Goal: Answer question/provide support: Share knowledge or assist other users

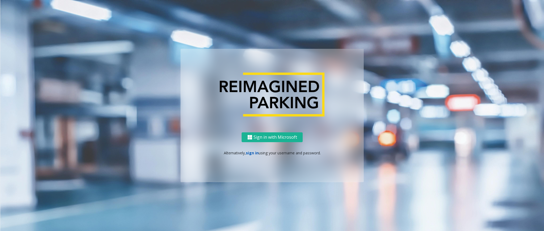
click at [250, 153] on link "sign in" at bounding box center [252, 153] width 13 height 5
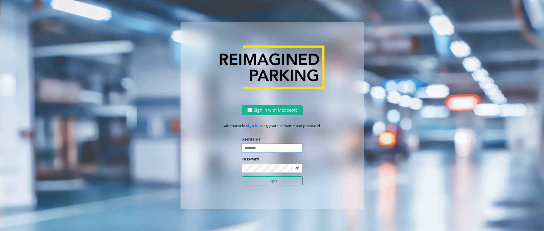
click at [257, 150] on input "text" at bounding box center [272, 148] width 61 height 9
type input "******"
click at [242, 177] on button "Login" at bounding box center [272, 181] width 61 height 9
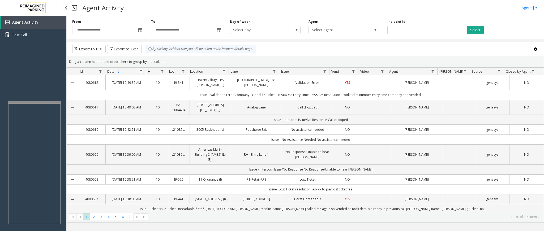
click at [44, 85] on div "Agent Activity Test Call" at bounding box center [33, 131] width 66 height 231
click at [52, 60] on div "Agent Activity Test Call" at bounding box center [33, 131] width 66 height 231
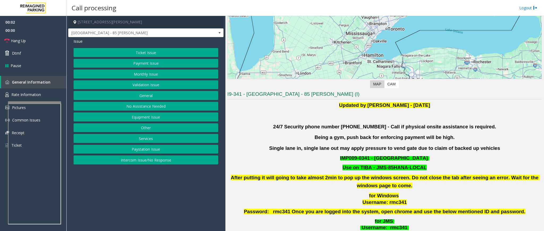
scroll to position [119, 0]
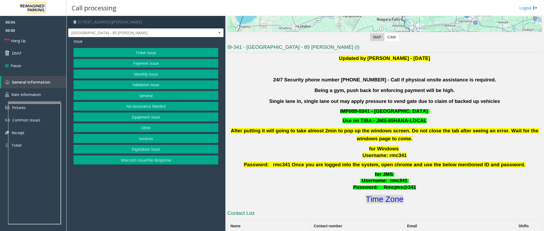
click at [396, 201] on font "Time Zone" at bounding box center [385, 199] width 38 height 9
click at [151, 83] on button "Validation Issue" at bounding box center [146, 84] width 145 height 9
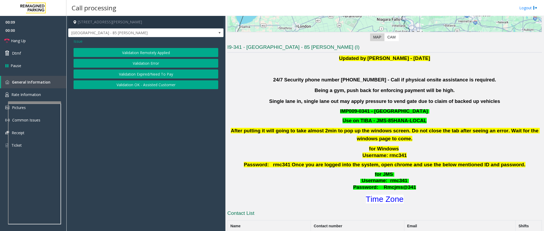
click at [140, 62] on button "Validation Error" at bounding box center [146, 63] width 145 height 9
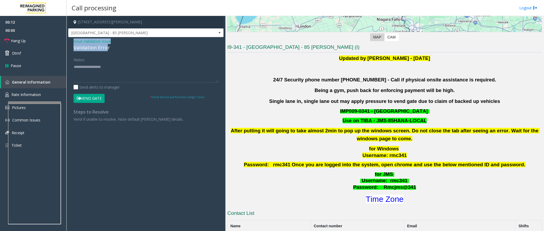
drag, startPoint x: 108, startPoint y: 48, endPoint x: 71, endPoint y: 40, distance: 37.5
click at [71, 40] on div "Issue - Validation Issue Validation Error Notes: Send alerts to manager Vend Ga…" at bounding box center [145, 82] width 155 height 90
click at [109, 75] on textarea at bounding box center [146, 73] width 145 height 20
click at [96, 98] on button "Vend Gate" at bounding box center [89, 98] width 31 height 9
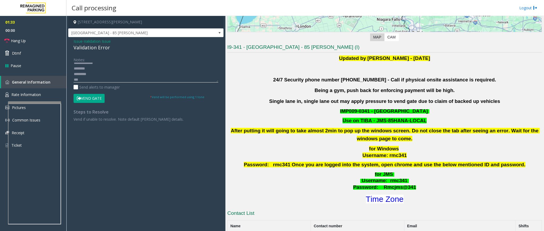
click at [97, 78] on textarea at bounding box center [146, 73] width 145 height 20
click at [22, 40] on span "Hang Up" at bounding box center [18, 41] width 15 height 6
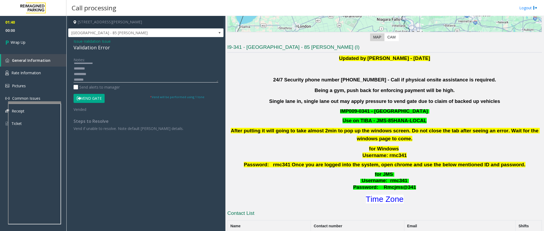
click at [74, 69] on textarea at bounding box center [146, 73] width 145 height 20
type textarea "**********"
click at [15, 40] on span "Wrap Up" at bounding box center [18, 43] width 15 height 6
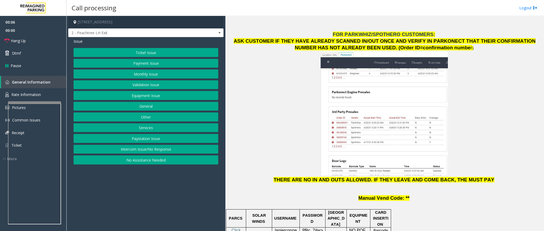
scroll to position [557, 0]
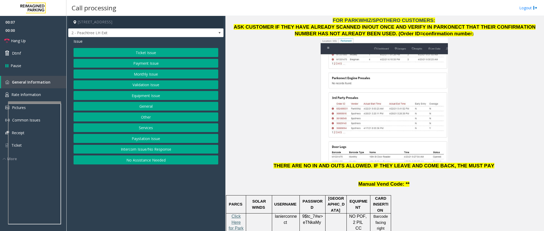
click at [237, 214] on span "Click Here for Parkonect Access" at bounding box center [236, 228] width 15 height 28
click at [21, 45] on link "Hang Up" at bounding box center [33, 41] width 66 height 12
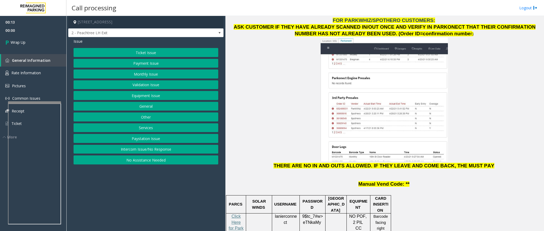
click at [161, 162] on button "No Assistance Needed" at bounding box center [146, 160] width 145 height 9
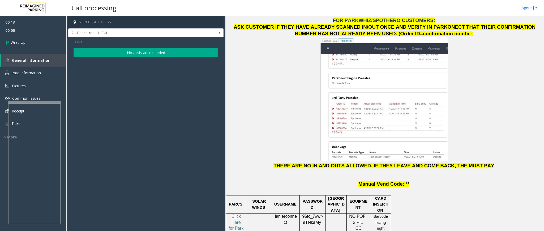
click at [163, 49] on button "No assistance needed" at bounding box center [146, 52] width 145 height 9
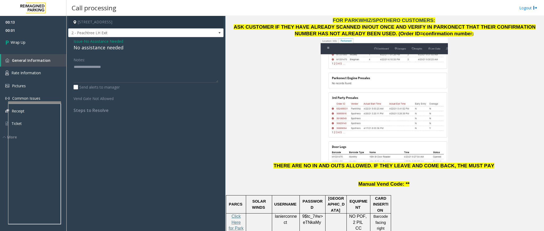
click at [109, 44] on div "No assistance needed" at bounding box center [146, 47] width 145 height 7
type textarea "**********"
click at [22, 48] on link "Wrap Up" at bounding box center [33, 43] width 66 height 16
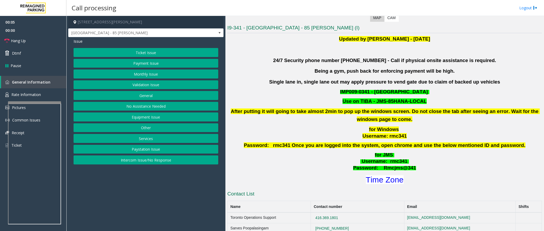
scroll to position [159, 0]
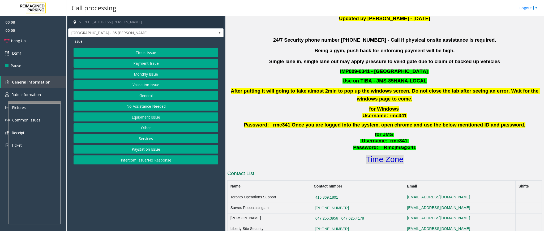
click at [376, 159] on font "Time Zone" at bounding box center [385, 159] width 38 height 9
click at [153, 85] on button "Validation Issue" at bounding box center [146, 84] width 145 height 9
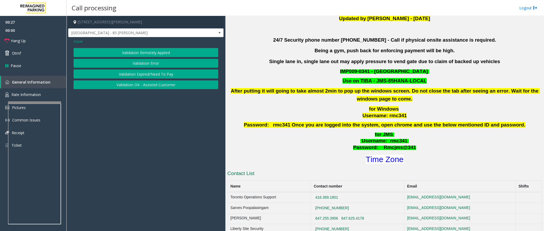
click at [154, 61] on button "Validation Error" at bounding box center [146, 63] width 145 height 9
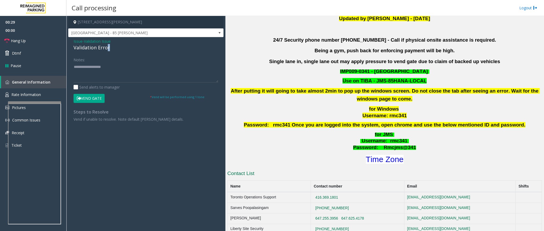
drag, startPoint x: 109, startPoint y: 46, endPoint x: 105, endPoint y: 47, distance: 3.8
click at [105, 47] on div "Validation Error" at bounding box center [146, 47] width 145 height 7
click at [109, 67] on textarea at bounding box center [146, 73] width 145 height 20
drag, startPoint x: 104, startPoint y: 77, endPoint x: 71, endPoint y: 68, distance: 34.7
click at [71, 68] on div "Notes: Send alerts to manager Vend Gate * Vend will be performed using 1 tone S…" at bounding box center [146, 88] width 153 height 67
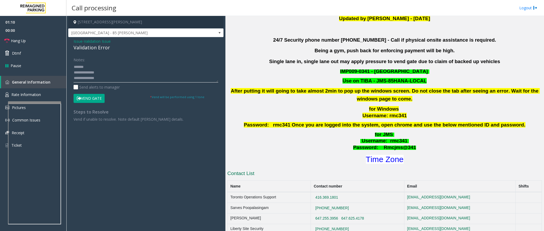
type textarea "**********"
click at [100, 101] on button "Vend Gate" at bounding box center [89, 98] width 31 height 9
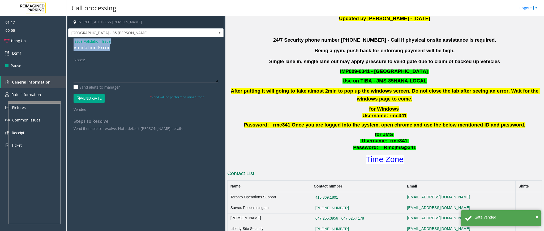
drag, startPoint x: 112, startPoint y: 46, endPoint x: 71, endPoint y: 43, distance: 40.7
click at [71, 43] on div "Issue - Validation Issue Validation Error Notes: Send alerts to manager Vend Ga…" at bounding box center [145, 87] width 155 height 100
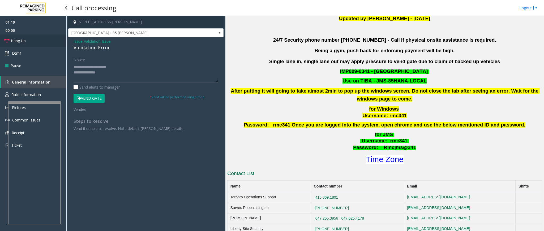
click at [36, 45] on link "Hang Up" at bounding box center [33, 41] width 66 height 12
click at [106, 72] on textarea at bounding box center [146, 73] width 145 height 20
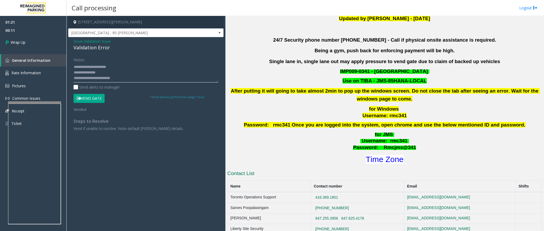
paste textarea "**********"
type textarea "**********"
click at [36, 39] on link "Wrap Up" at bounding box center [33, 43] width 66 height 16
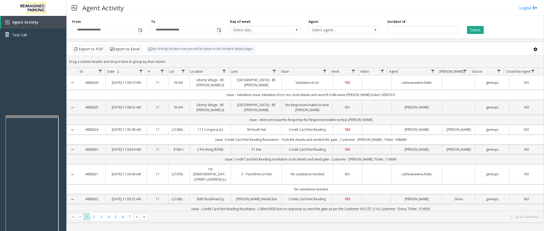
click at [35, 116] on div at bounding box center [32, 116] width 53 height 2
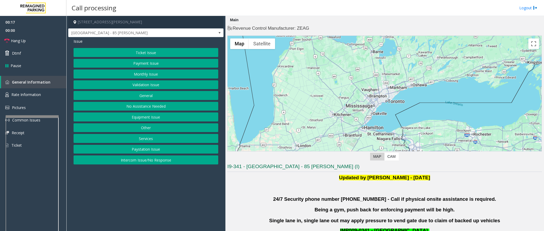
click at [152, 163] on button "Intercom Issue/No Response" at bounding box center [146, 160] width 145 height 9
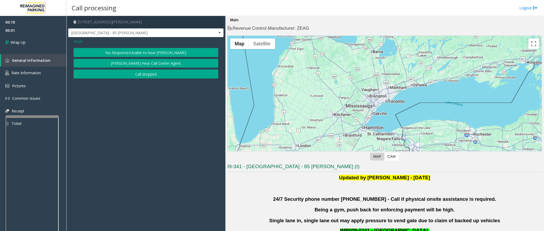
click at [155, 74] on button "Call dropped" at bounding box center [146, 74] width 145 height 9
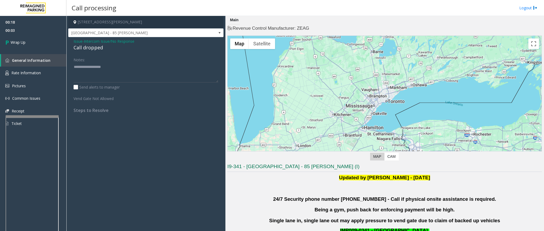
click at [96, 49] on div "Call dropped" at bounding box center [146, 47] width 145 height 7
type textarea "**********"
click at [26, 44] on link "Wrap Up" at bounding box center [33, 43] width 66 height 16
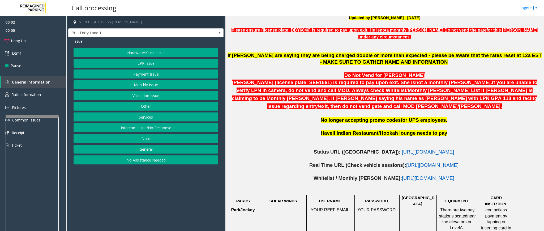
scroll to position [239, 0]
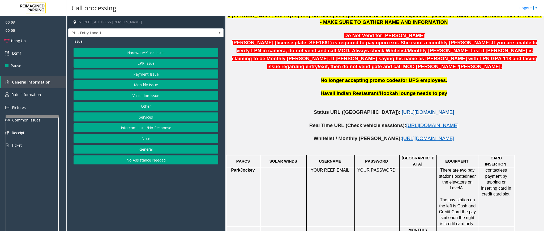
click at [402, 109] on span "https://www.parkjockey.com/en-us/manage/1633/status" at bounding box center [428, 112] width 52 height 6
click at [34, 46] on link "Hang Up" at bounding box center [33, 41] width 66 height 12
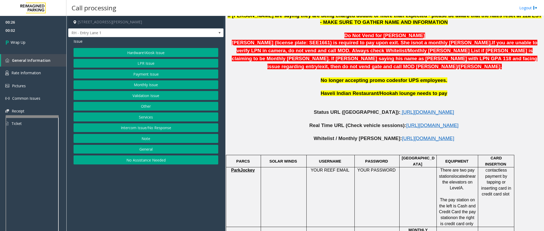
click at [132, 132] on button "Intercom Issue/No Response" at bounding box center [146, 127] width 145 height 9
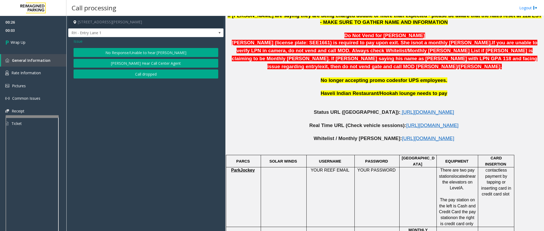
click at [147, 55] on button "No Response/Unable to hear [PERSON_NAME]" at bounding box center [146, 52] width 145 height 9
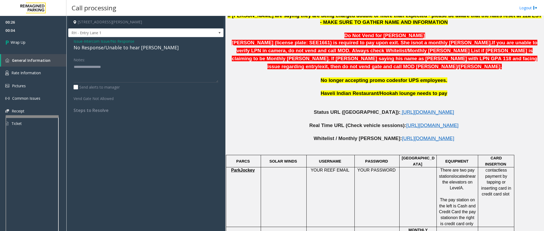
click at [146, 47] on div "No Response/Unable to hear [PERSON_NAME]" at bounding box center [146, 47] width 145 height 7
type textarea "**********"
click at [21, 43] on span "Wrap Up" at bounding box center [18, 43] width 15 height 6
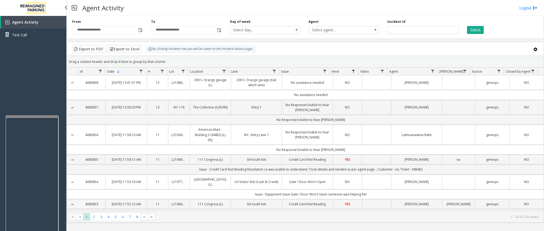
click at [372, 5] on div "Agent Activity Logout" at bounding box center [305, 8] width 478 height 16
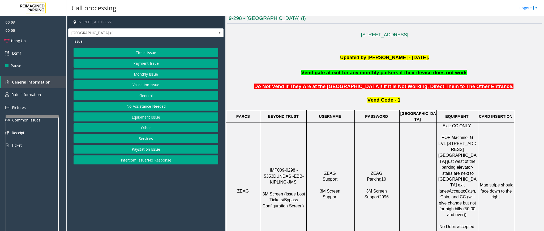
scroll to position [159, 0]
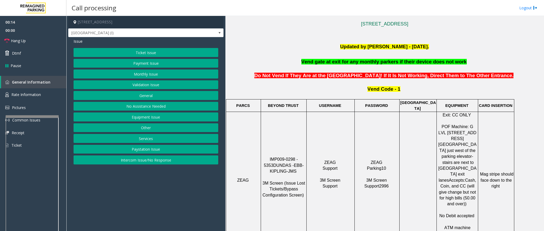
click at [166, 142] on button "Services" at bounding box center [146, 138] width 145 height 9
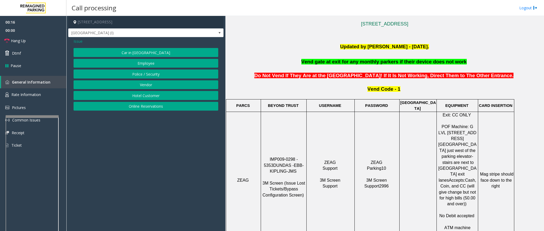
click at [154, 88] on button "Vendor" at bounding box center [146, 84] width 145 height 9
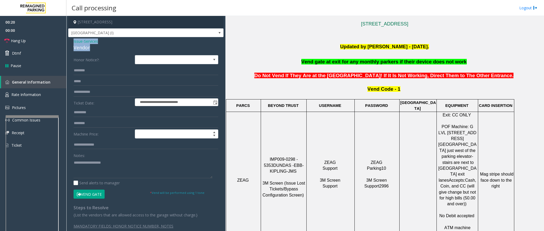
drag, startPoint x: 91, startPoint y: 48, endPoint x: 70, endPoint y: 43, distance: 22.0
click at [70, 43] on div "**********" at bounding box center [145, 138] width 155 height 203
click at [91, 170] on textarea at bounding box center [143, 168] width 139 height 20
type textarea "**********"
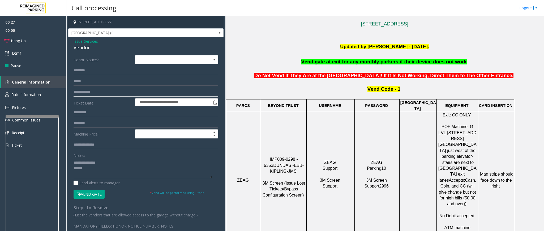
click at [91, 92] on input "text" at bounding box center [146, 92] width 145 height 9
type input "****"
click at [124, 70] on input "text" at bounding box center [146, 70] width 145 height 9
type input "*****"
click at [84, 194] on button "Vend Gate" at bounding box center [89, 194] width 31 height 9
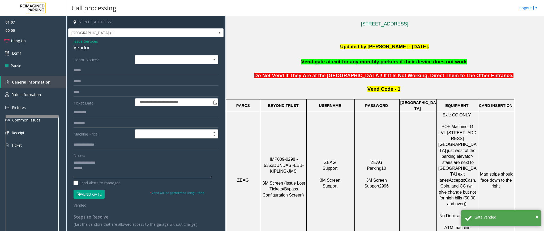
click at [88, 170] on textarea at bounding box center [143, 168] width 139 height 20
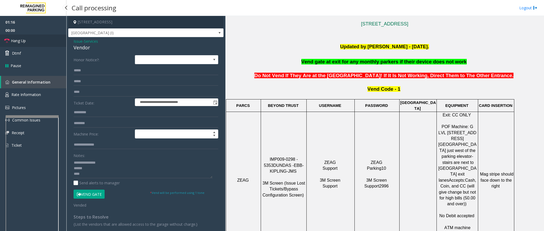
click at [6, 41] on icon at bounding box center [6, 40] width 5 height 5
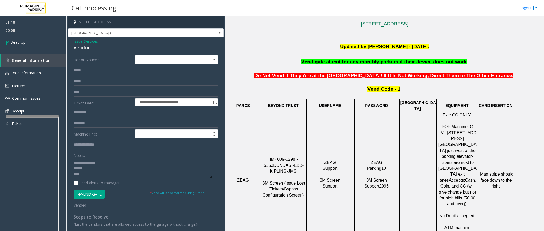
click at [96, 173] on textarea at bounding box center [143, 168] width 139 height 20
click at [88, 175] on textarea at bounding box center [143, 168] width 139 height 20
type textarea "**********"
click at [5, 43] on icon at bounding box center [7, 42] width 5 height 9
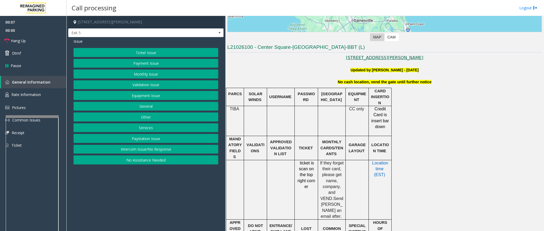
scroll to position [159, 0]
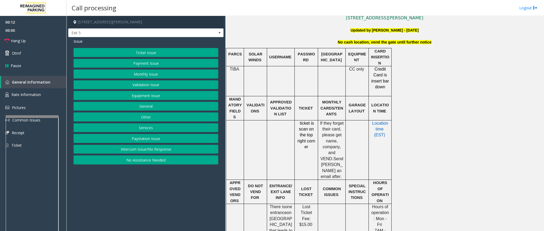
click at [155, 152] on button "Intercom Issue/No Response" at bounding box center [146, 149] width 145 height 9
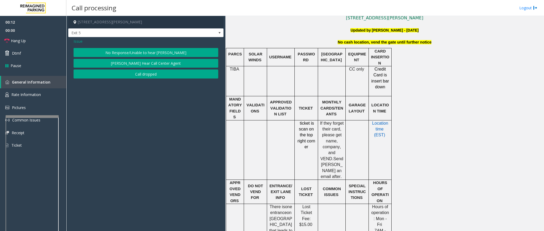
click at [177, 52] on button "No Response/Unable to hear [PERSON_NAME]" at bounding box center [146, 52] width 145 height 9
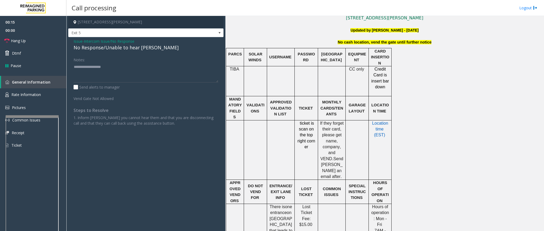
click at [147, 50] on div "No Response/Unable to hear [PERSON_NAME]" at bounding box center [146, 47] width 145 height 7
click at [145, 76] on textarea at bounding box center [146, 73] width 145 height 20
type textarea "**********"
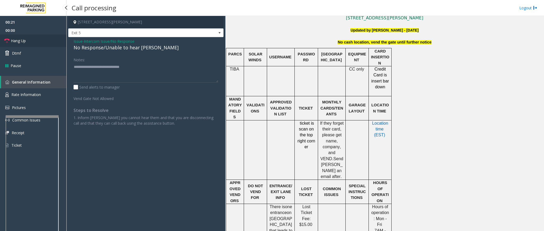
click at [19, 42] on span "Hang Up" at bounding box center [18, 41] width 15 height 6
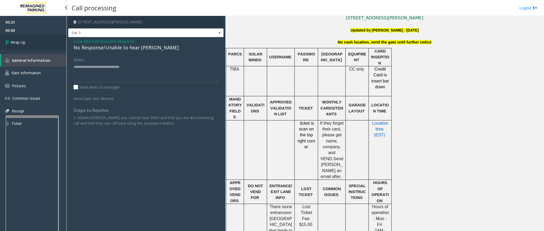
click at [18, 42] on span "Wrap Up" at bounding box center [18, 43] width 15 height 6
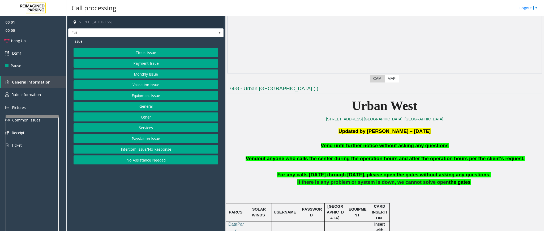
scroll to position [80, 0]
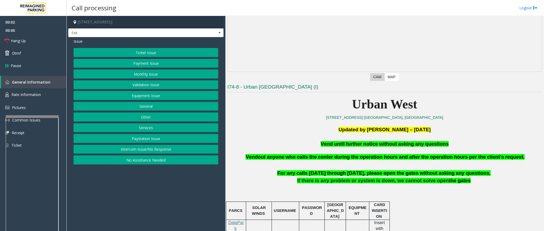
click at [187, 97] on button "Equipment Issue" at bounding box center [146, 95] width 145 height 9
click at [152, 98] on button "Gate / Door Won't Open" at bounding box center [146, 95] width 145 height 9
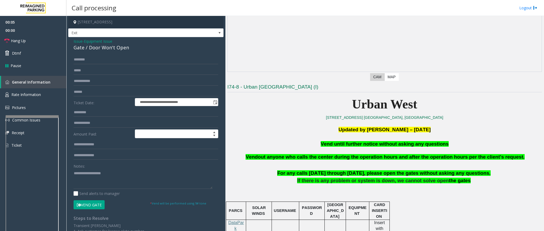
click at [369, 144] on span "Vend until further notice without asking any questions" at bounding box center [385, 144] width 128 height 6
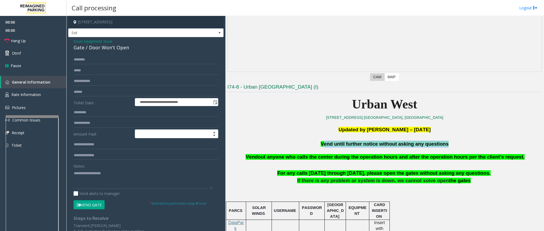
click at [369, 144] on span "Vend until further notice without asking any questions" at bounding box center [385, 144] width 128 height 6
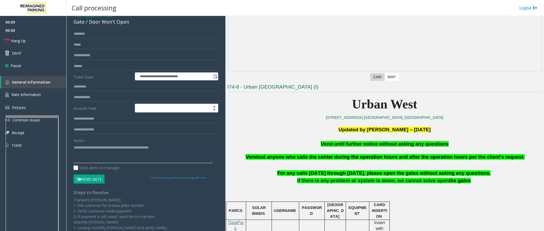
scroll to position [40, 0]
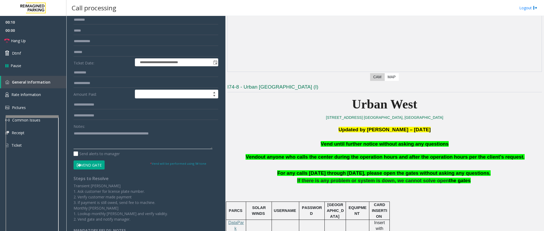
type textarea "**********"
click at [78, 166] on icon at bounding box center [79, 166] width 4 height 4
click at [7, 40] on icon at bounding box center [6, 40] width 5 height 5
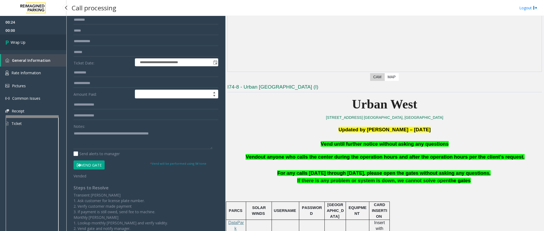
click at [7, 40] on icon at bounding box center [7, 42] width 5 height 9
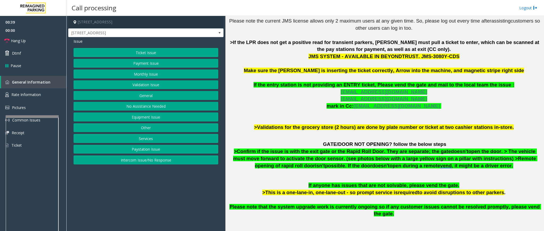
scroll to position [199, 0]
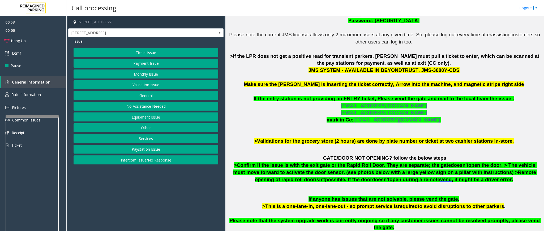
click at [147, 74] on button "Monthly Issue" at bounding box center [146, 74] width 145 height 9
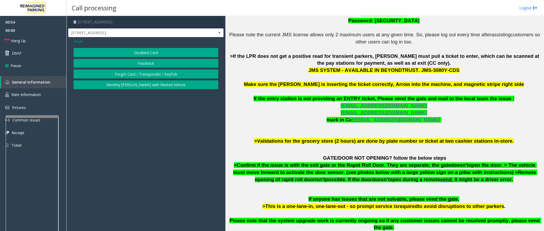
click at [79, 42] on span "Issue" at bounding box center [78, 41] width 9 height 6
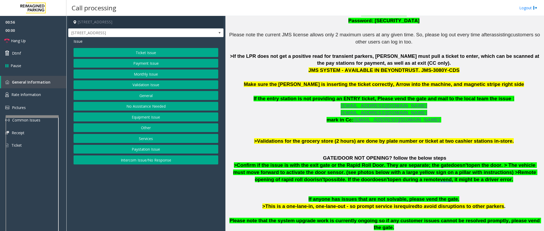
click at [140, 65] on button "Payment Issue" at bounding box center [146, 63] width 145 height 9
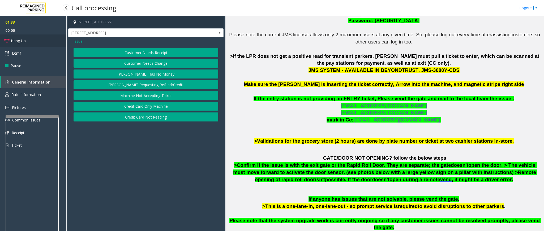
click at [23, 42] on span "Hang Up" at bounding box center [18, 41] width 15 height 6
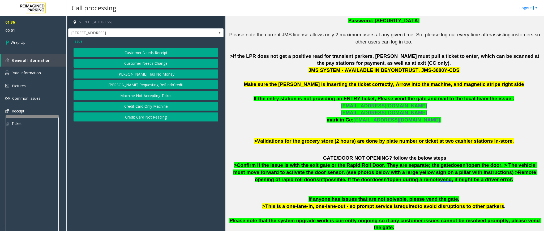
click at [154, 111] on button "Credit Card Only Machine" at bounding box center [146, 106] width 145 height 9
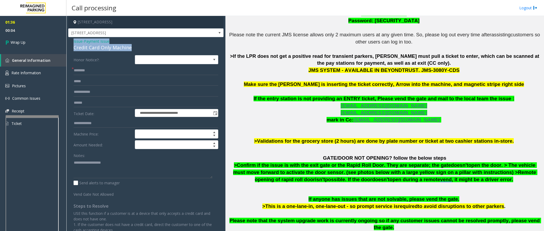
drag, startPoint x: 130, startPoint y: 49, endPoint x: 73, endPoint y: 43, distance: 57.1
click at [74, 43] on div "Issue - Payment Issue Credit Card Only Machine" at bounding box center [146, 44] width 145 height 13
click at [118, 170] on textarea at bounding box center [143, 168] width 139 height 20
type textarea "**********"
click at [100, 74] on input "text" at bounding box center [146, 70] width 145 height 9
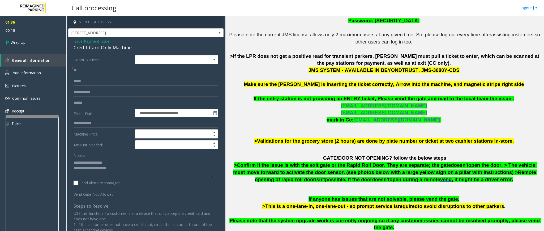
type input "**"
click at [137, 172] on textarea at bounding box center [143, 168] width 139 height 20
type textarea "**********"
click at [29, 38] on link "Wrap Up" at bounding box center [33, 43] width 66 height 16
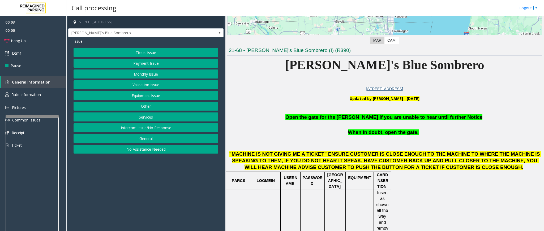
scroll to position [119, 0]
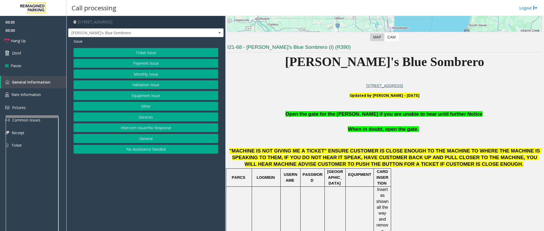
click at [151, 95] on button "Equipment Issue" at bounding box center [146, 95] width 145 height 9
click at [144, 95] on button "Gate / Door Won't Open" at bounding box center [146, 95] width 145 height 9
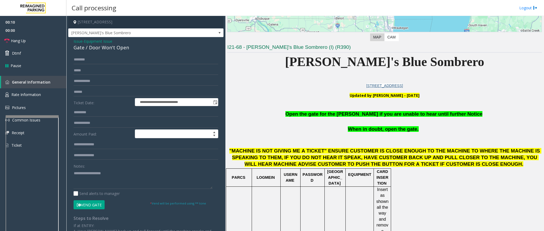
click at [380, 117] on span "Open the gate for the [PERSON_NAME] if you are unable to hear until further Not…" at bounding box center [383, 114] width 197 height 6
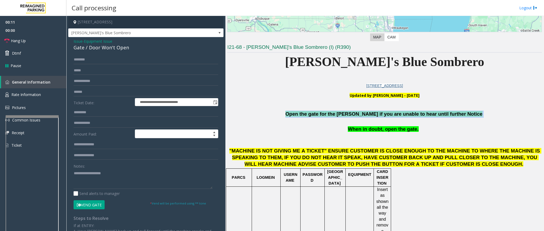
click at [380, 117] on span "Open the gate for the [PERSON_NAME] if you are unable to hear until further Not…" at bounding box center [383, 114] width 197 height 6
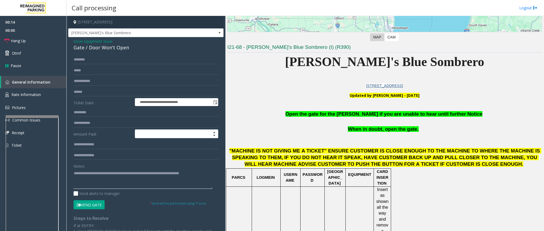
type textarea "**********"
click at [95, 207] on button "Vend Gate" at bounding box center [89, 204] width 31 height 9
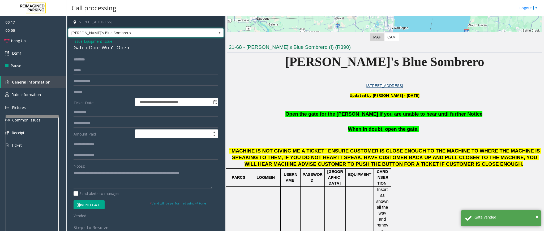
click at [208, 31] on span "[PERSON_NAME]'s Blue Sombrero" at bounding box center [145, 32] width 155 height 9
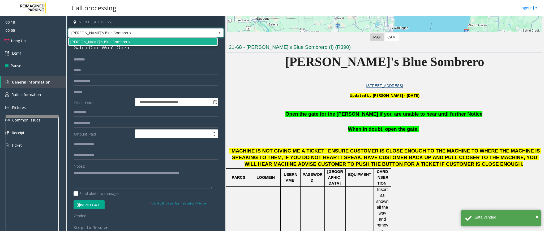
click at [208, 31] on span "[PERSON_NAME]'s Blue Sombrero" at bounding box center [145, 32] width 155 height 9
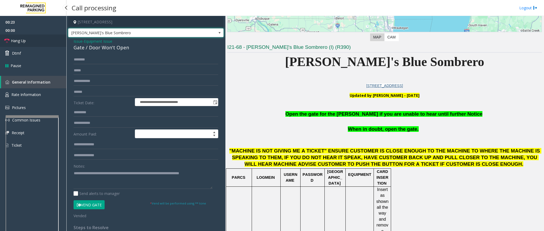
click at [10, 42] on link "Hang Up" at bounding box center [33, 41] width 66 height 12
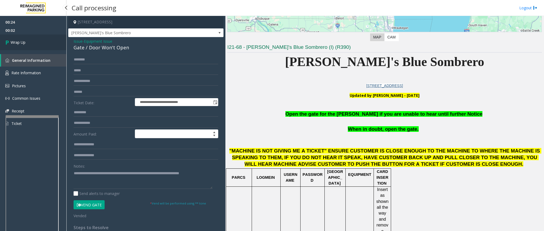
click at [28, 46] on link "Wrap Up" at bounding box center [33, 43] width 66 height 16
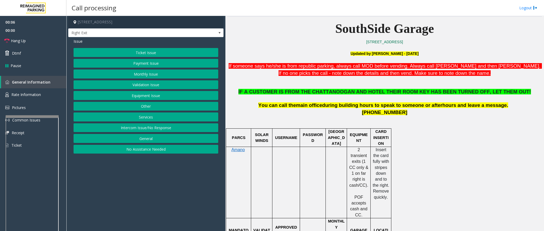
scroll to position [159, 0]
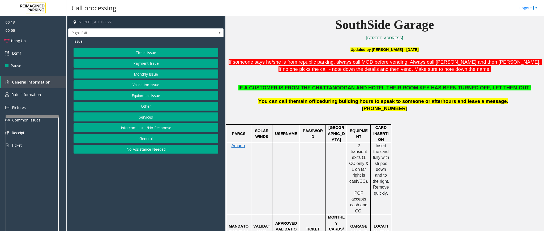
click at [158, 120] on button "Services" at bounding box center [146, 117] width 145 height 9
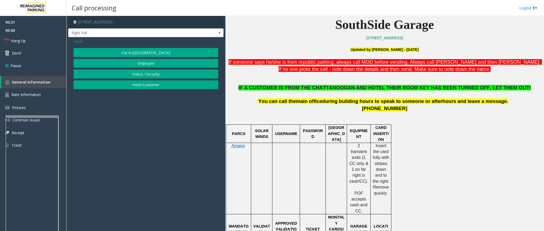
click at [81, 43] on span "Issue" at bounding box center [78, 41] width 9 height 6
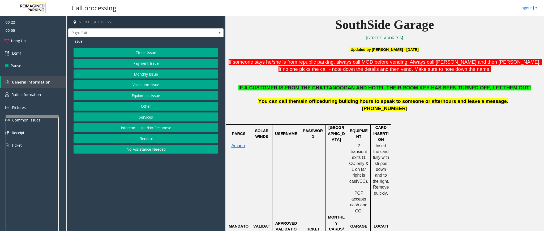
click at [154, 77] on button "Monthly Issue" at bounding box center [146, 74] width 145 height 9
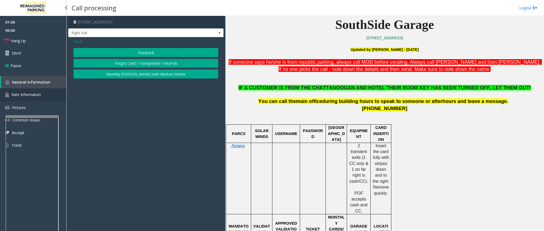
click at [39, 95] on span "Rate Information" at bounding box center [25, 94] width 29 height 5
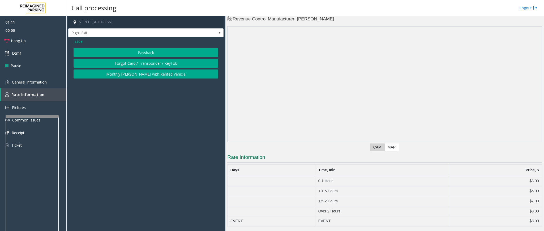
click at [79, 41] on span "Issue" at bounding box center [78, 41] width 9 height 6
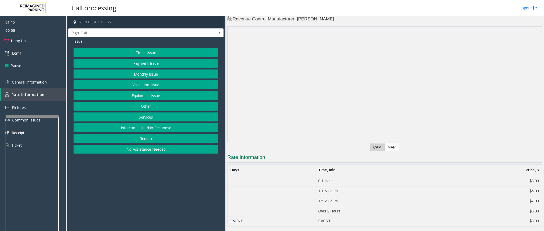
click at [152, 73] on button "Monthly Issue" at bounding box center [146, 74] width 145 height 9
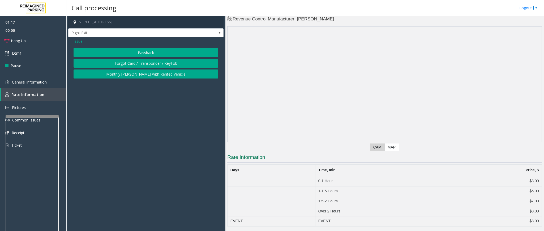
click at [123, 65] on button "Forgot Card / Transponder / KeyFob" at bounding box center [146, 63] width 145 height 9
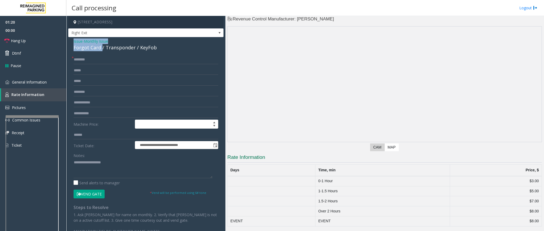
drag, startPoint x: 101, startPoint y: 46, endPoint x: 73, endPoint y: 42, distance: 27.6
click at [74, 42] on div "Issue - Monthly Issue Forgot Card / Transponder / KeyFob" at bounding box center [146, 44] width 145 height 13
click at [97, 171] on textarea at bounding box center [143, 168] width 139 height 20
click at [13, 41] on span "Hang Up" at bounding box center [18, 41] width 15 height 6
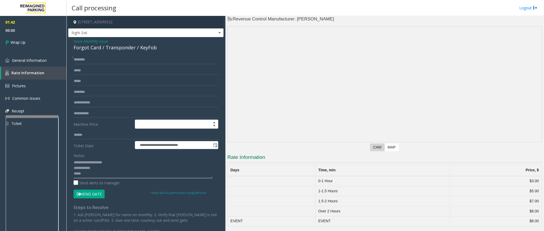
click at [91, 176] on textarea at bounding box center [143, 168] width 139 height 20
type textarea "**********"
click at [92, 57] on input "text" at bounding box center [146, 59] width 145 height 9
type input "**"
click at [10, 42] on icon at bounding box center [7, 42] width 5 height 9
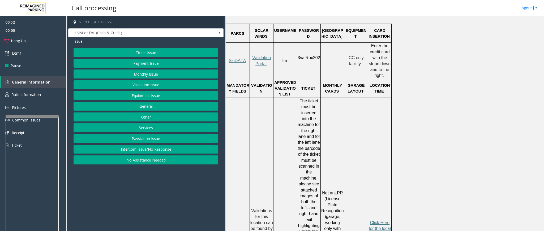
scroll to position [438, 0]
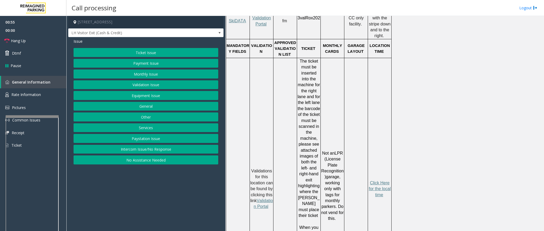
click at [146, 87] on button "Validation Issue" at bounding box center [146, 84] width 145 height 9
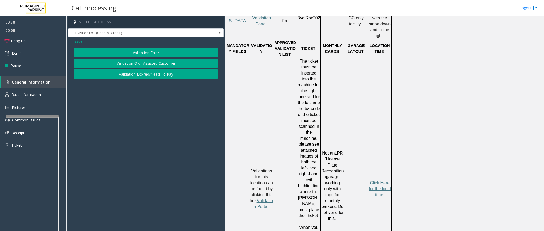
click at [155, 54] on button "Validation Error" at bounding box center [146, 52] width 145 height 9
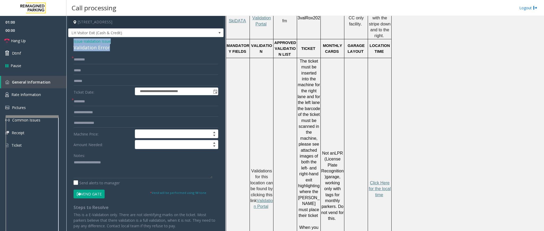
drag, startPoint x: 108, startPoint y: 47, endPoint x: 70, endPoint y: 39, distance: 39.6
click at [70, 39] on div "**********" at bounding box center [145, 144] width 155 height 214
click at [104, 170] on textarea at bounding box center [143, 168] width 139 height 20
type textarea "**********"
click at [227, 178] on td at bounding box center [238, 189] width 24 height 262
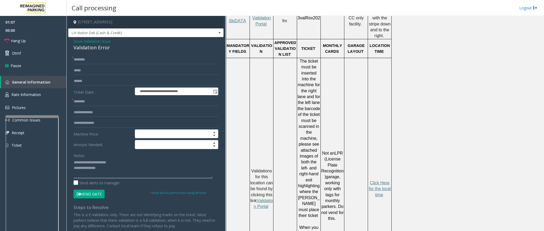
click at [143, 174] on textarea at bounding box center [143, 168] width 139 height 20
click at [216, 33] on span at bounding box center [219, 33] width 7 height 8
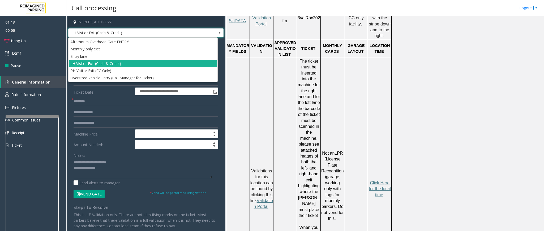
click at [216, 33] on span at bounding box center [219, 33] width 7 height 8
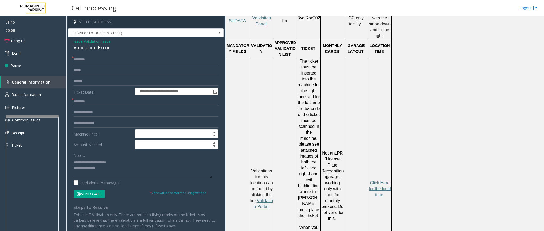
click at [92, 100] on input "text" at bounding box center [146, 101] width 145 height 9
type input "**********"
click at [85, 60] on input "text" at bounding box center [146, 59] width 145 height 9
click at [136, 170] on textarea at bounding box center [143, 168] width 139 height 20
type textarea "**********"
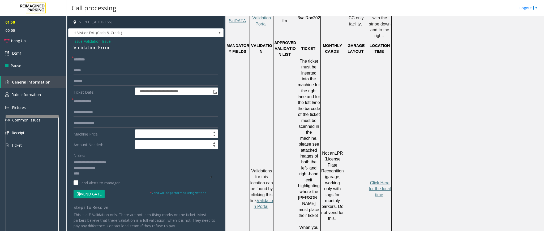
click at [90, 58] on input "text" at bounding box center [146, 59] width 145 height 9
type input "**********"
click at [94, 82] on input "text" at bounding box center [146, 81] width 145 height 9
type textarea "**********"
click at [92, 82] on input "text" at bounding box center [146, 81] width 145 height 9
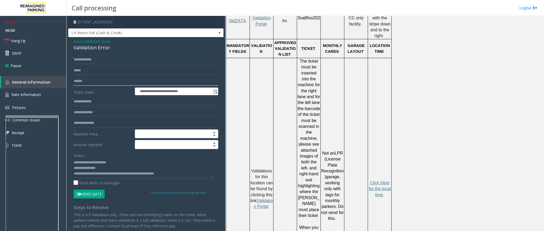
type input "******"
click at [93, 112] on input "text" at bounding box center [146, 112] width 145 height 9
click at [181, 175] on textarea at bounding box center [143, 168] width 139 height 20
click at [83, 197] on button "Vend Gate" at bounding box center [89, 194] width 31 height 9
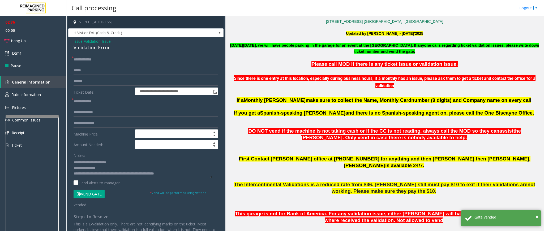
scroll to position [159, 0]
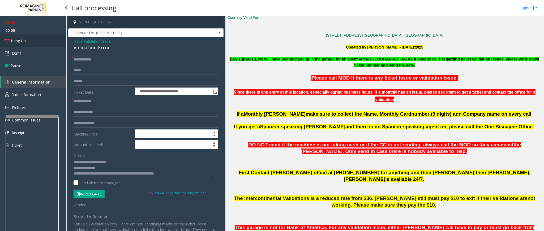
click at [4, 41] on icon at bounding box center [6, 40] width 5 height 5
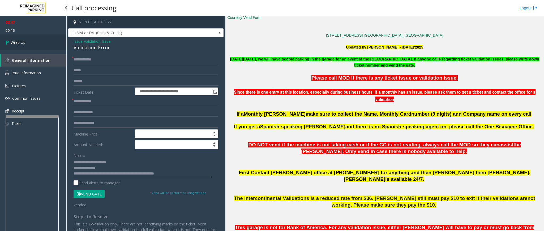
click at [12, 44] on span "Wrap Up" at bounding box center [18, 43] width 15 height 6
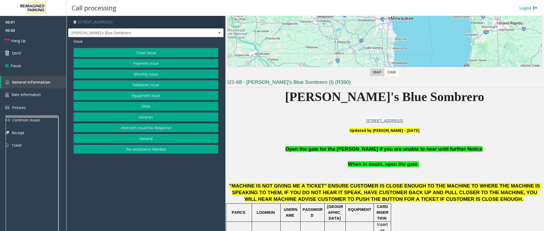
scroll to position [119, 0]
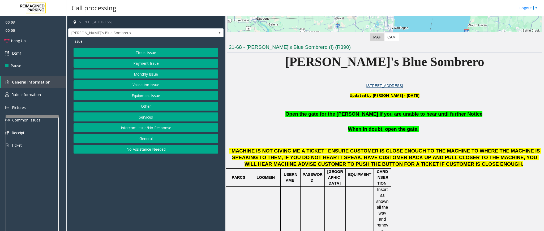
click at [140, 95] on button "Equipment Issue" at bounding box center [146, 95] width 145 height 9
click at [154, 96] on button "Gate / Door Won't Open" at bounding box center [146, 95] width 145 height 9
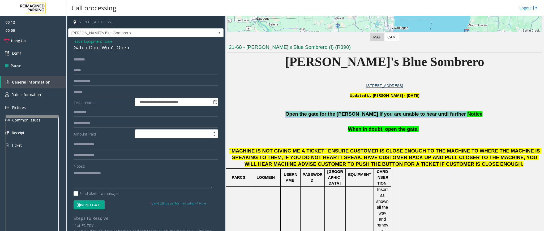
drag, startPoint x: 303, startPoint y: 117, endPoint x: 457, endPoint y: 117, distance: 154.0
click at [457, 117] on p "Open the gate for the [PERSON_NAME] if you are unable to hear until further Not…" at bounding box center [384, 114] width 315 height 7
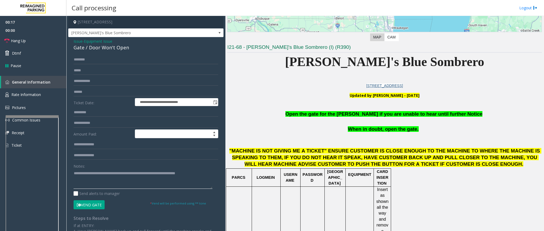
type textarea "**********"
click at [101, 205] on button "Vend Gate" at bounding box center [89, 204] width 31 height 9
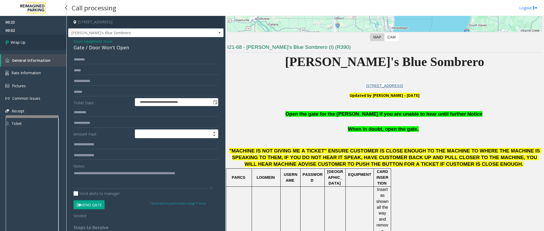
click at [10, 40] on icon at bounding box center [7, 42] width 5 height 9
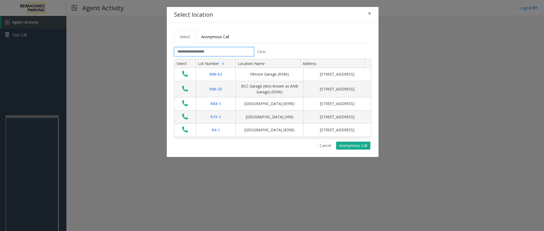
click at [205, 54] on input "text" at bounding box center [214, 51] width 80 height 9
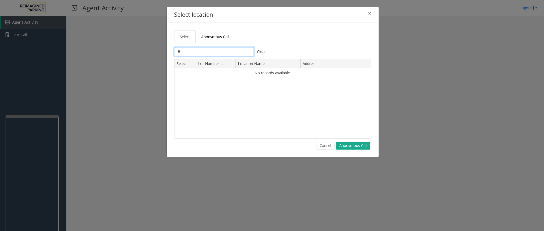
type input "*"
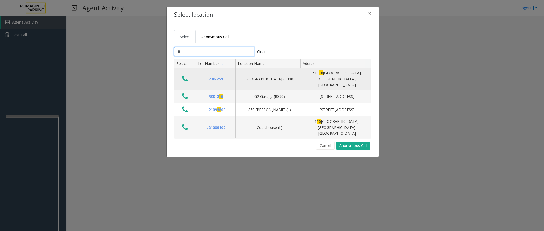
type input "**"
click at [183, 75] on icon "Data table" at bounding box center [185, 78] width 6 height 7
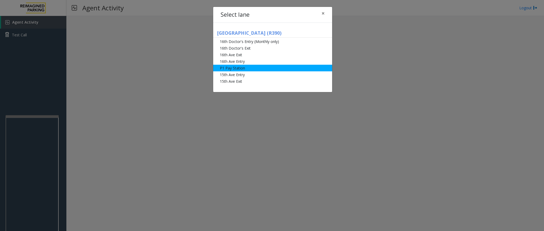
click at [231, 69] on li "P1 Pay Station" at bounding box center [272, 68] width 119 height 7
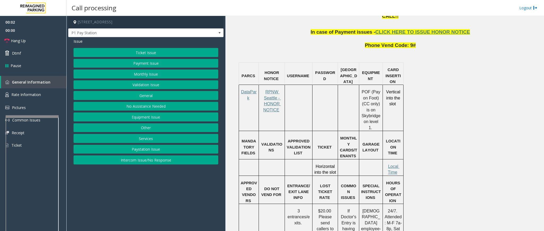
scroll to position [358, 0]
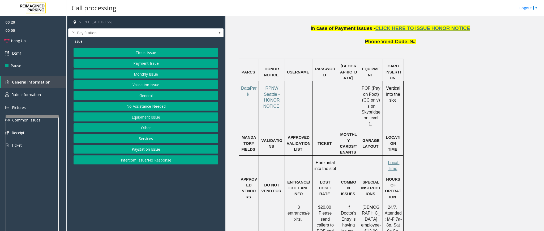
click at [179, 65] on button "Payment Issue" at bounding box center [146, 63] width 145 height 9
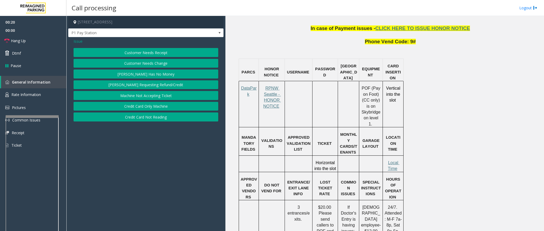
click at [136, 51] on button "Customer Needs Receipt" at bounding box center [146, 52] width 145 height 9
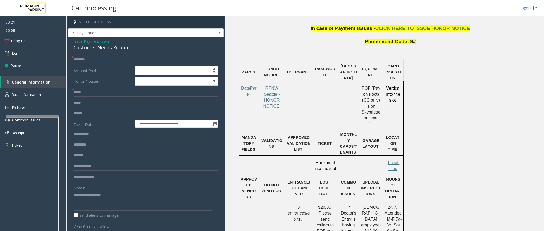
click at [79, 40] on span "Issue" at bounding box center [78, 41] width 9 height 6
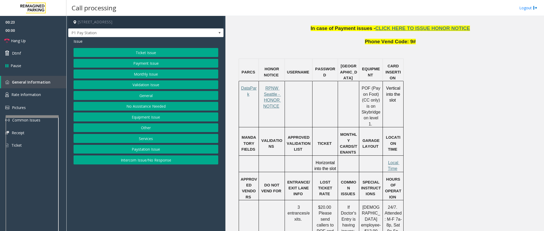
click at [147, 62] on button "Payment Issue" at bounding box center [146, 63] width 145 height 9
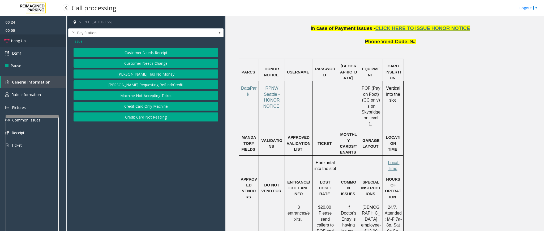
click at [11, 41] on span "Hang Up" at bounding box center [18, 41] width 15 height 6
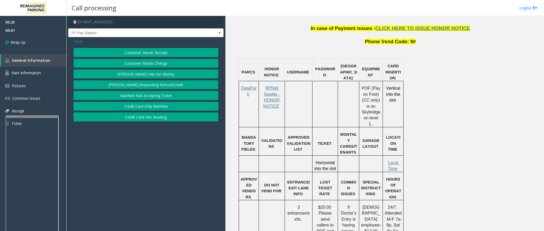
click at [165, 118] on button "Credit Card Not Reading" at bounding box center [146, 117] width 145 height 9
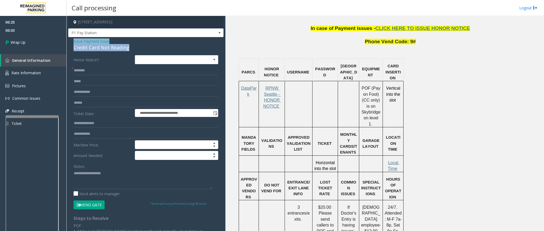
drag, startPoint x: 127, startPoint y: 49, endPoint x: 71, endPoint y: 41, distance: 56.2
click at [71, 41] on div "**********" at bounding box center [145, 163] width 155 height 252
click at [123, 180] on textarea at bounding box center [143, 179] width 139 height 20
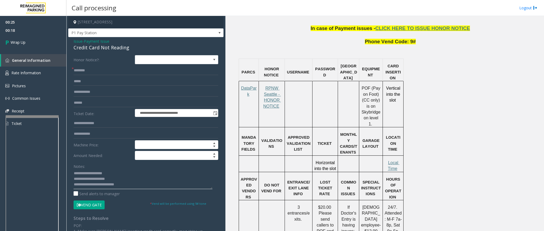
type textarea "**********"
click at [78, 72] on input "text" at bounding box center [146, 70] width 145 height 9
type input "**"
click at [25, 43] on span "Wrap Up" at bounding box center [18, 43] width 15 height 6
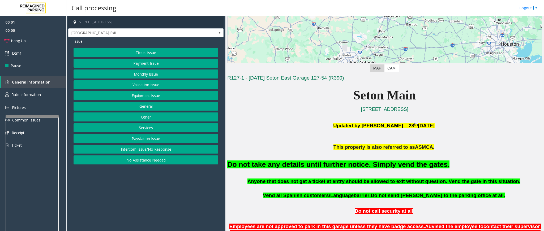
scroll to position [119, 0]
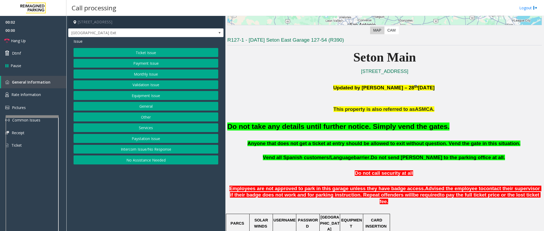
click at [139, 97] on button "Equipment Issue" at bounding box center [146, 95] width 145 height 9
click at [142, 97] on button "Gate / Door Won't Open" at bounding box center [146, 95] width 145 height 9
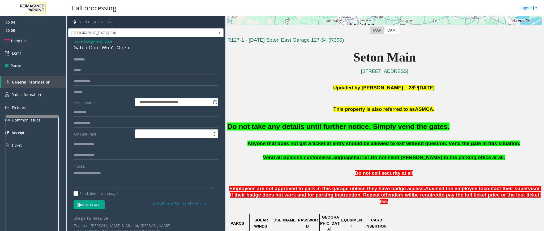
click at [269, 123] on font "Do not take any details until further notice. Simply vend the gates." at bounding box center [338, 127] width 222 height 8
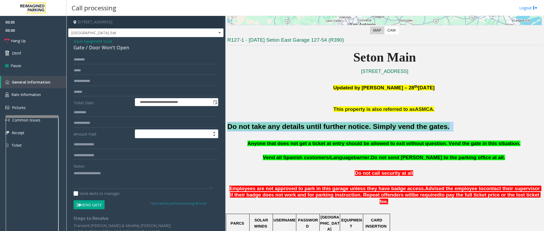
click at [269, 123] on font "Do not take any details until further notice. Simply vend the gates." at bounding box center [338, 127] width 222 height 8
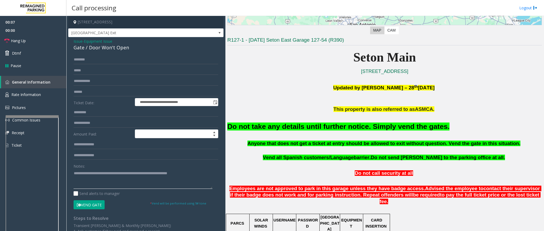
type textarea "**********"
click at [98, 203] on button "Vend Gate" at bounding box center [89, 204] width 31 height 9
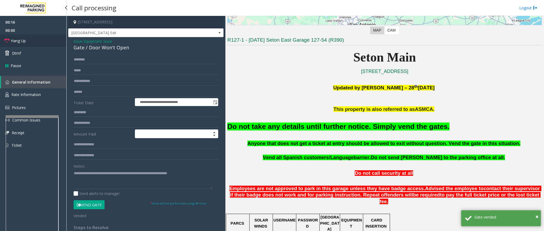
click at [27, 44] on link "Hang Up" at bounding box center [33, 41] width 66 height 12
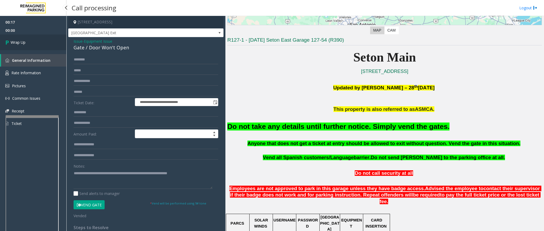
click at [15, 39] on link "Wrap Up" at bounding box center [33, 43] width 66 height 16
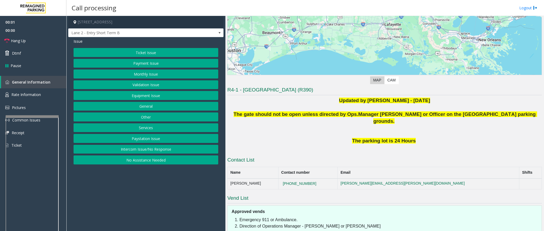
scroll to position [80, 0]
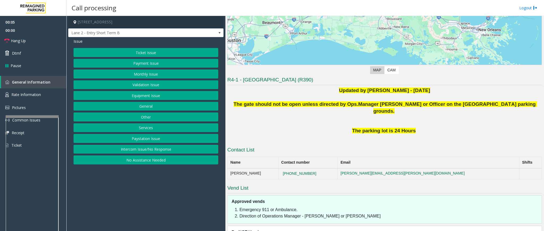
click at [159, 154] on button "Intercom Issue/No Response" at bounding box center [146, 149] width 145 height 9
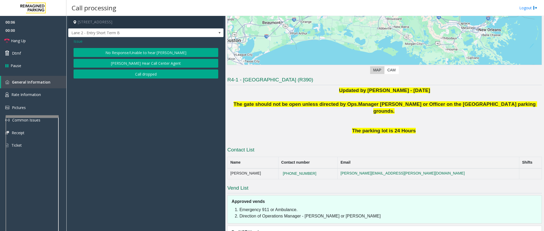
click at [137, 56] on button "No Response/Unable to hear [PERSON_NAME]" at bounding box center [146, 52] width 145 height 9
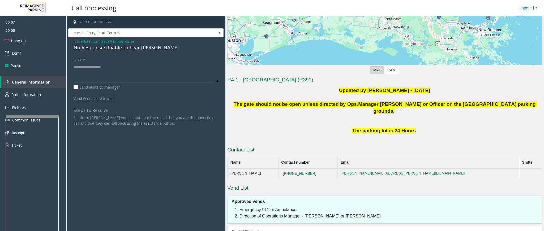
click at [122, 46] on div "No Response/Unable to hear [PERSON_NAME]" at bounding box center [146, 47] width 145 height 7
click at [138, 67] on textarea at bounding box center [146, 73] width 145 height 20
type textarea "**********"
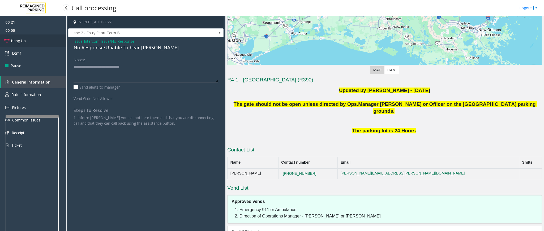
click at [37, 41] on link "Hang Up" at bounding box center [33, 41] width 66 height 12
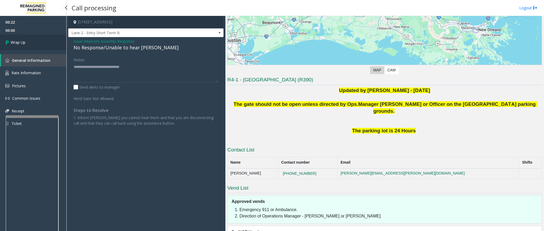
click at [37, 41] on link "Wrap Up" at bounding box center [33, 43] width 66 height 16
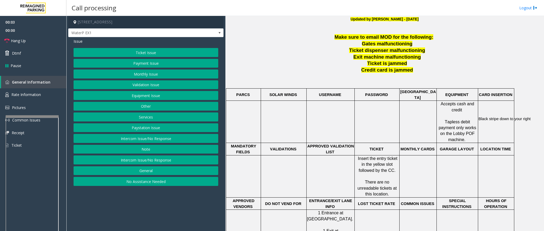
scroll to position [199, 0]
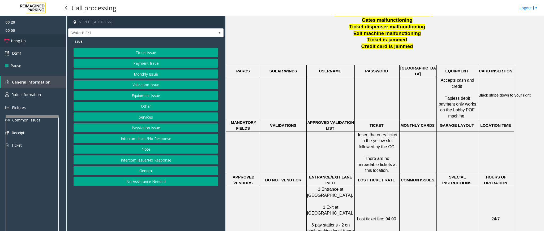
click at [20, 42] on span "Hang Up" at bounding box center [18, 41] width 15 height 6
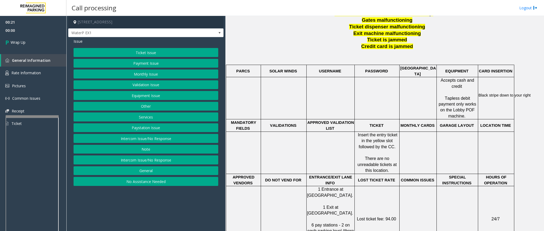
click at [165, 182] on button "No Assistance Needed" at bounding box center [146, 181] width 145 height 9
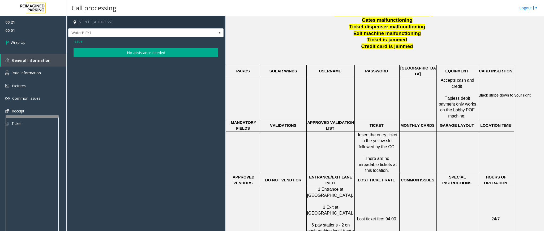
click at [159, 52] on button "No assistance needed" at bounding box center [146, 52] width 145 height 9
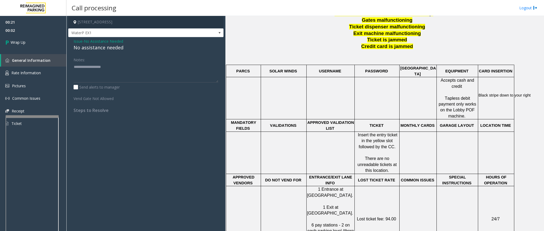
click at [99, 48] on div "No assistance needed" at bounding box center [146, 47] width 145 height 7
type textarea "**********"
click at [29, 43] on link "Wrap Up" at bounding box center [33, 43] width 66 height 16
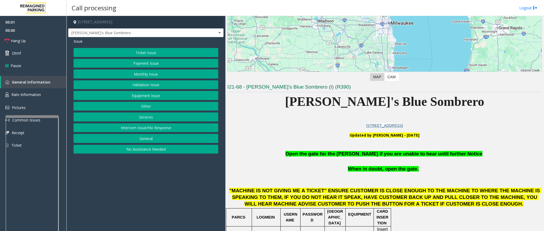
scroll to position [119, 0]
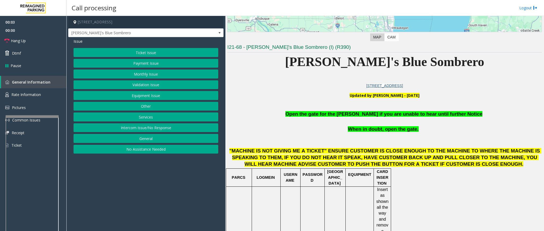
click at [166, 99] on button "Equipment Issue" at bounding box center [146, 95] width 145 height 9
click at [163, 97] on button "Gate / Door Won't Open" at bounding box center [146, 95] width 145 height 9
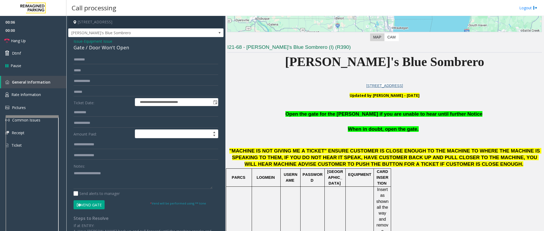
click at [344, 115] on span "Open the gate for the [PERSON_NAME] if you are unable to hear until further Not…" at bounding box center [383, 114] width 197 height 6
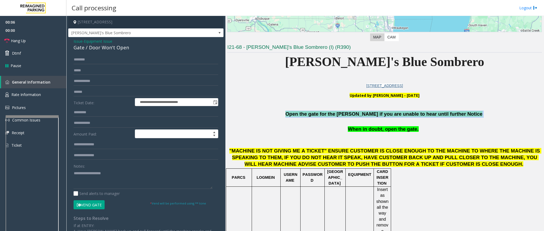
click at [344, 115] on span "Open the gate for the [PERSON_NAME] if you are unable to hear until further Not…" at bounding box center [383, 114] width 197 height 6
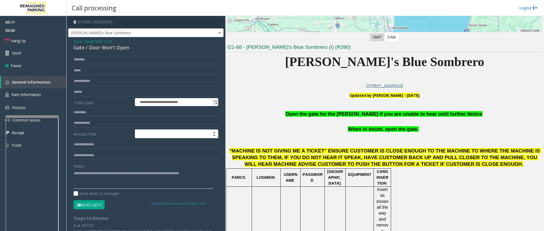
type textarea "**********"
click at [92, 208] on button "Vend Gate" at bounding box center [89, 204] width 31 height 9
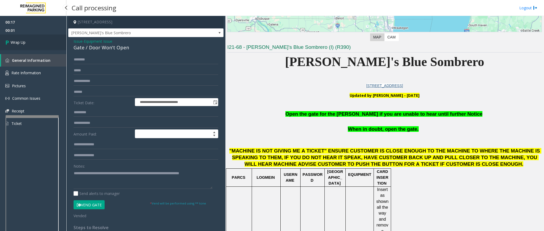
click at [26, 42] on link "Wrap Up" at bounding box center [33, 43] width 66 height 16
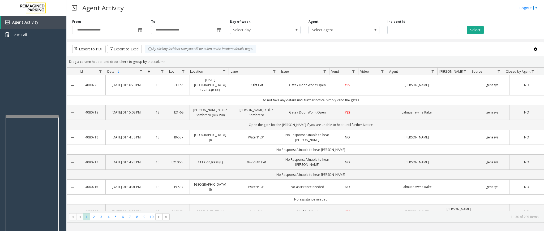
drag, startPoint x: 196, startPoint y: 47, endPoint x: 144, endPoint y: 100, distance: 74.3
drag, startPoint x: 144, startPoint y: 100, endPoint x: 84, endPoint y: 95, distance: 60.0
click at [84, 95] on td "Do not take any details until further notice. Simply vend the gates." at bounding box center [311, 100] width 466 height 10
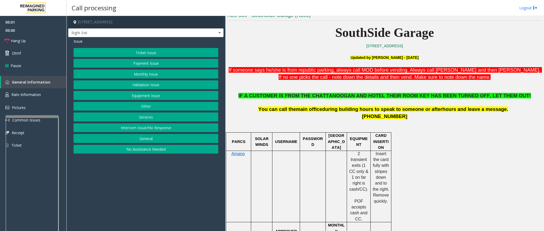
scroll to position [159, 0]
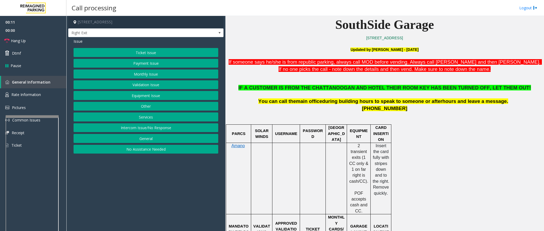
click at [139, 51] on button "Ticket Issue" at bounding box center [146, 52] width 145 height 9
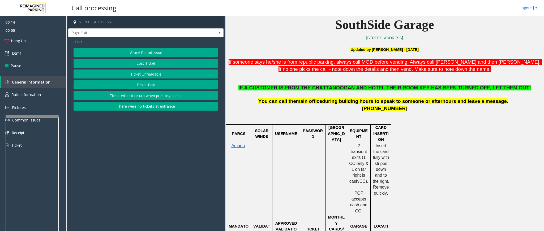
click at [74, 41] on span "Issue" at bounding box center [78, 41] width 9 height 6
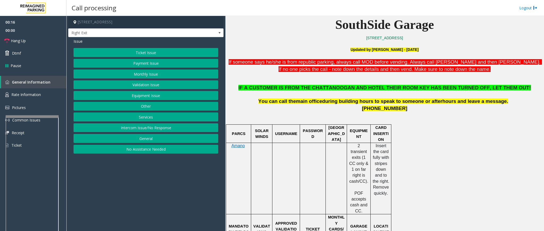
click at [160, 154] on button "No Assistance Needed" at bounding box center [146, 149] width 145 height 9
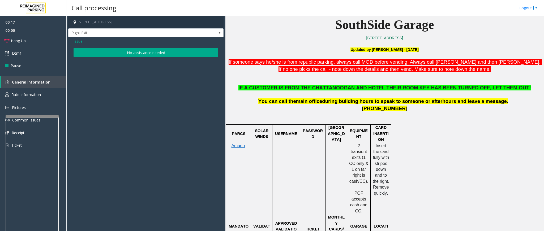
click at [160, 53] on button "No assistance needed" at bounding box center [146, 52] width 145 height 9
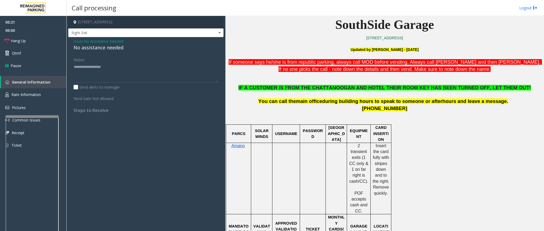
click at [79, 43] on span "Issue" at bounding box center [78, 41] width 9 height 6
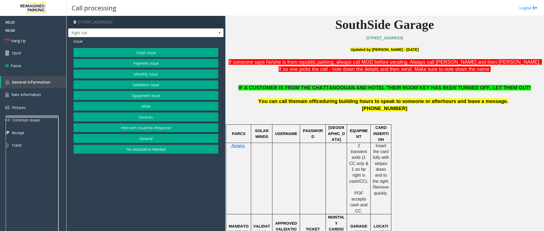
click at [127, 51] on button "Ticket Issue" at bounding box center [146, 52] width 145 height 9
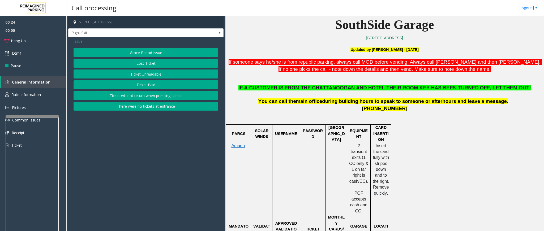
click at [148, 85] on button "Ticket Paid" at bounding box center [146, 84] width 145 height 9
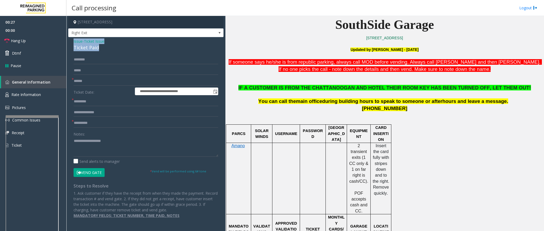
drag, startPoint x: 99, startPoint y: 48, endPoint x: 69, endPoint y: 42, distance: 30.8
click at [69, 42] on div "**********" at bounding box center [145, 130] width 155 height 187
click at [99, 152] on textarea at bounding box center [146, 147] width 145 height 20
type textarea "**********"
click at [100, 79] on input "text" at bounding box center [146, 81] width 145 height 9
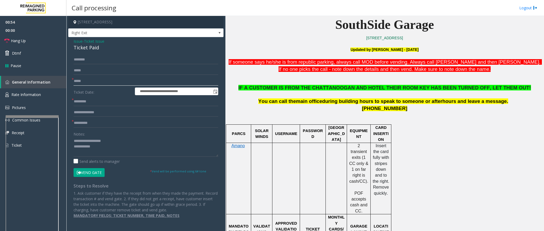
type input "*****"
click at [95, 147] on textarea at bounding box center [146, 147] width 145 height 20
type textarea "**********"
click at [100, 111] on input "text" at bounding box center [146, 112] width 145 height 9
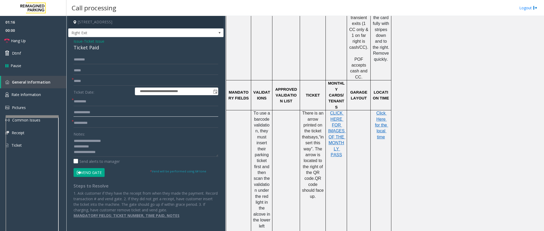
scroll to position [319, 0]
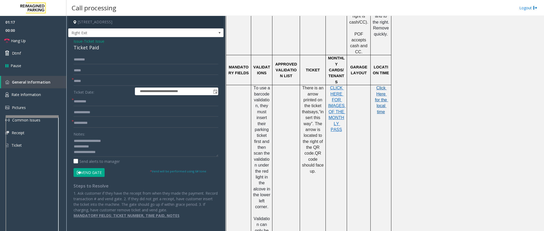
click at [385, 89] on span "Click Here for the local time" at bounding box center [381, 100] width 13 height 28
click at [115, 124] on input "text" at bounding box center [146, 123] width 145 height 9
click at [111, 116] on input "**********" at bounding box center [146, 112] width 145 height 9
type input "**********"
click at [104, 104] on input "text" at bounding box center [146, 101] width 145 height 9
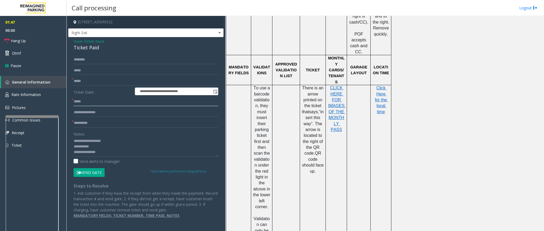
type input "*****"
drag, startPoint x: 105, startPoint y: 154, endPoint x: 87, endPoint y: 155, distance: 17.8
click at [87, 155] on textarea at bounding box center [146, 147] width 145 height 20
drag, startPoint x: 101, startPoint y: 147, endPoint x: 93, endPoint y: 150, distance: 9.1
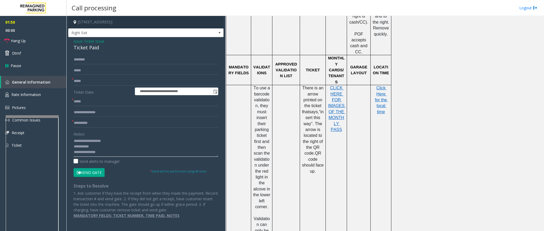
click at [93, 150] on textarea at bounding box center [146, 147] width 145 height 20
click at [107, 148] on textarea at bounding box center [146, 147] width 145 height 20
drag, startPoint x: 106, startPoint y: 147, endPoint x: 74, endPoint y: 147, distance: 31.9
click at [74, 147] on textarea at bounding box center [146, 147] width 145 height 20
type textarea "**********"
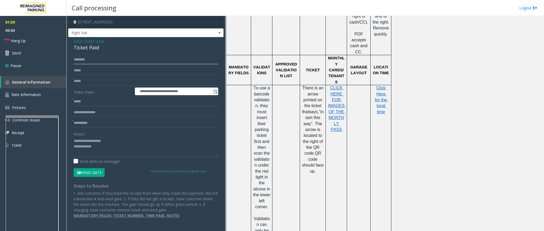
click at [93, 60] on input "text" at bounding box center [146, 59] width 145 height 9
type input "*****"
click at [99, 172] on button "Vend Gate" at bounding box center [89, 172] width 31 height 9
click at [100, 125] on input "text" at bounding box center [146, 123] width 145 height 9
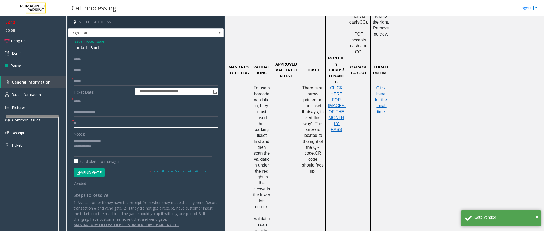
scroll to position [0, 0]
type input "**"
click at [101, 146] on textarea at bounding box center [143, 147] width 139 height 20
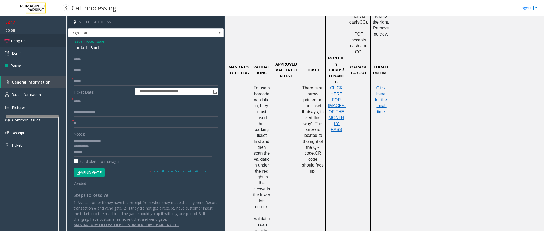
click at [24, 38] on span "Hang Up" at bounding box center [18, 41] width 15 height 6
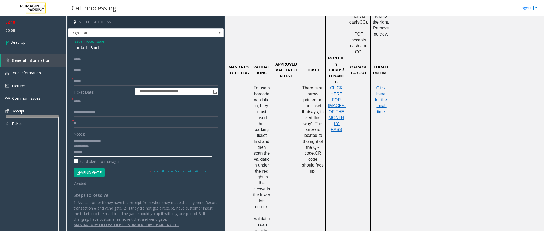
click at [97, 152] on textarea at bounding box center [143, 147] width 139 height 20
paste textarea "**********"
type textarea "**********"
click at [14, 44] on span "Wrap Up" at bounding box center [18, 43] width 15 height 6
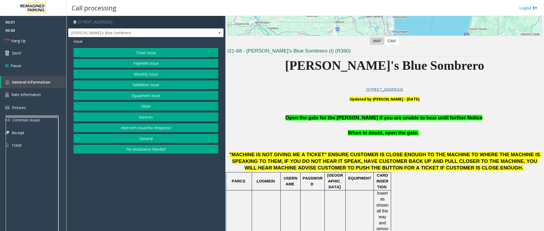
scroll to position [119, 0]
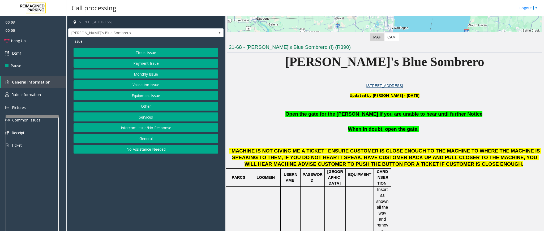
click at [144, 98] on button "Equipment Issue" at bounding box center [146, 95] width 145 height 9
click at [158, 96] on button "Gate / Door Won't Open" at bounding box center [146, 95] width 145 height 9
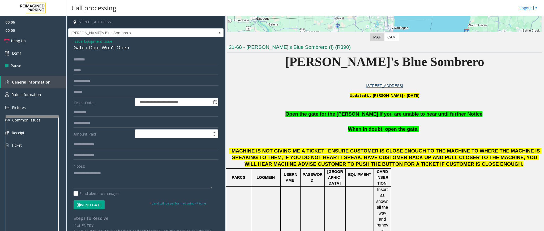
click at [318, 117] on span "Open the gate for the [PERSON_NAME] if you are unable to hear until further Not…" at bounding box center [383, 114] width 197 height 6
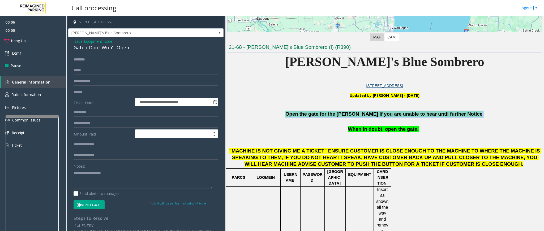
click at [318, 117] on span "Open the gate for the [PERSON_NAME] if you are unable to hear until further Not…" at bounding box center [383, 114] width 197 height 6
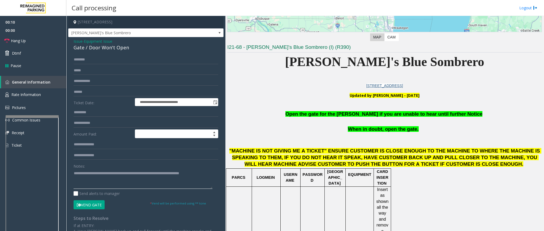
type textarea "**********"
click at [100, 207] on button "Vend Gate" at bounding box center [89, 204] width 31 height 9
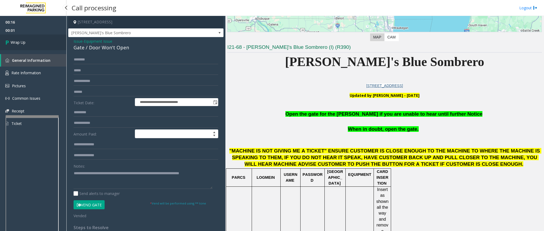
click at [25, 46] on link "Wrap Up" at bounding box center [33, 43] width 66 height 16
